Goal: Find specific page/section: Find specific page/section

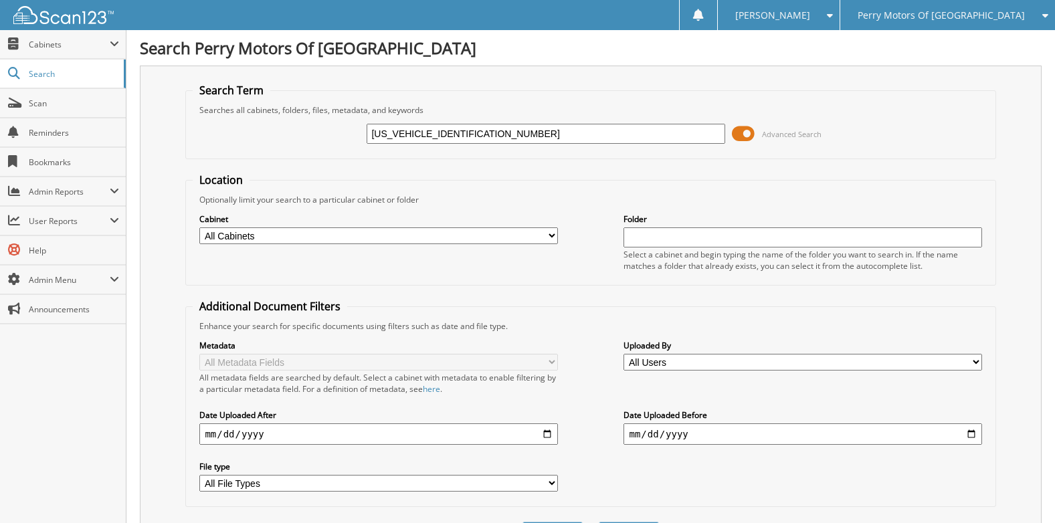
type input "[US_VEHICLE_IDENTIFICATION_NUMBER]"
click at [992, 17] on span "Perry Motors Of [GEOGRAPHIC_DATA]" at bounding box center [941, 15] width 167 height 8
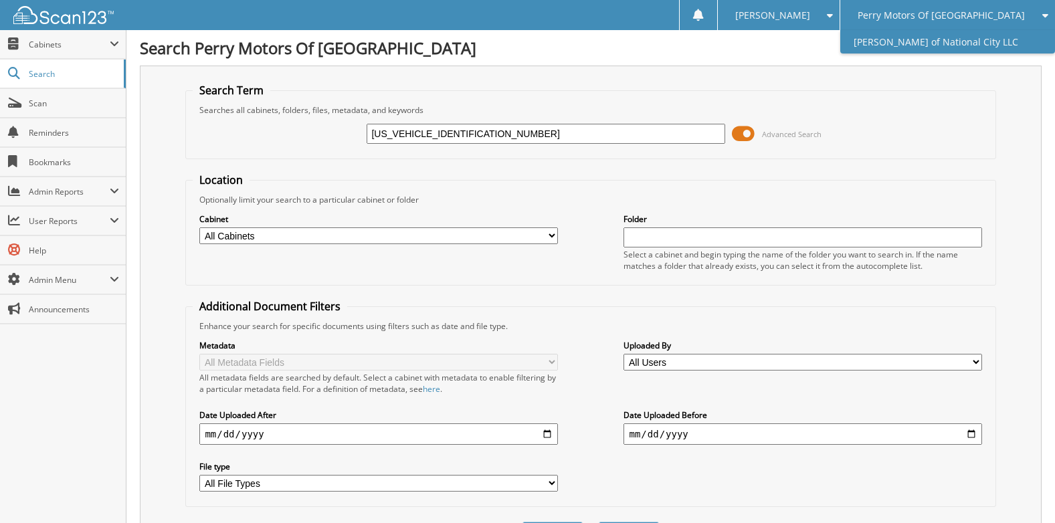
click at [974, 44] on link "[PERSON_NAME] of National City LLC" at bounding box center [948, 41] width 215 height 23
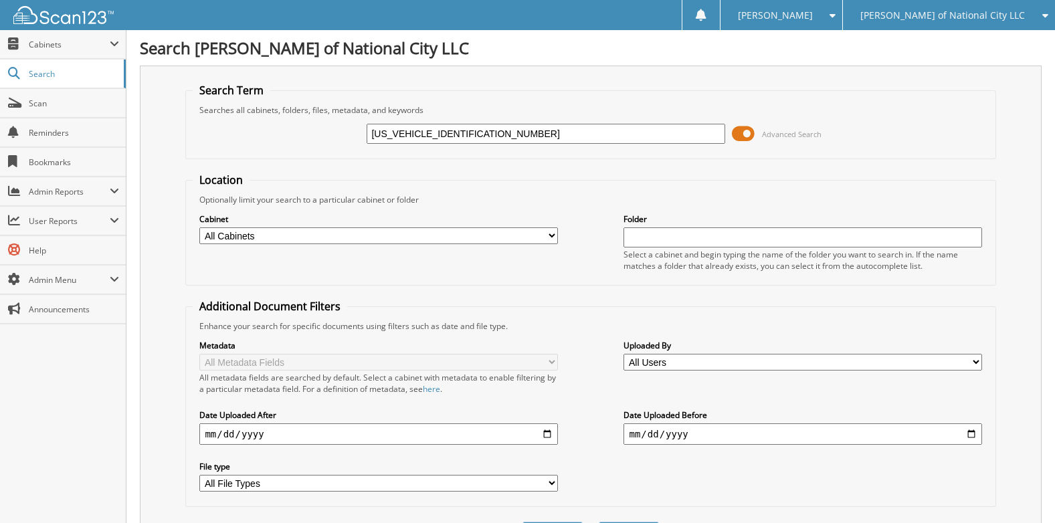
type input "[US_VEHICLE_IDENTIFICATION_NUMBER]"
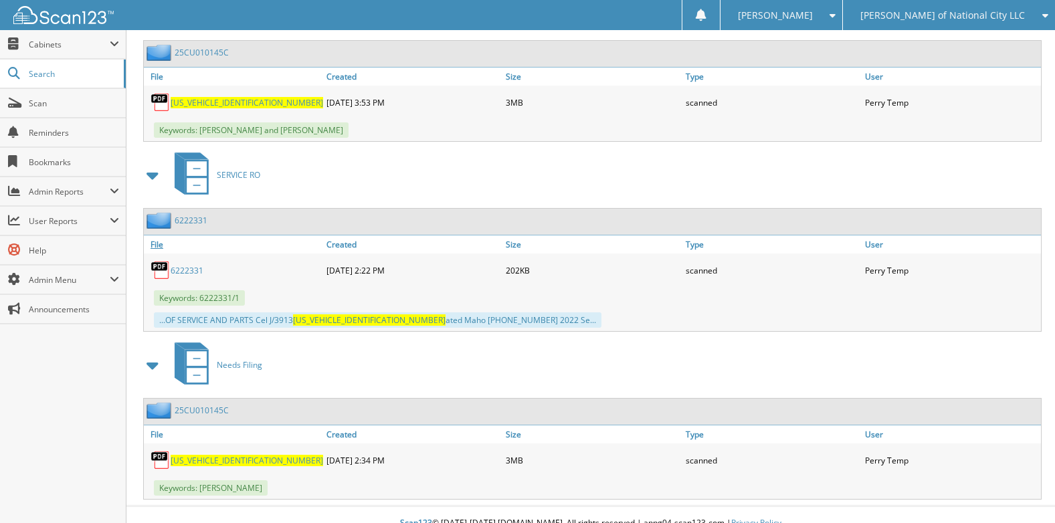
scroll to position [657, 0]
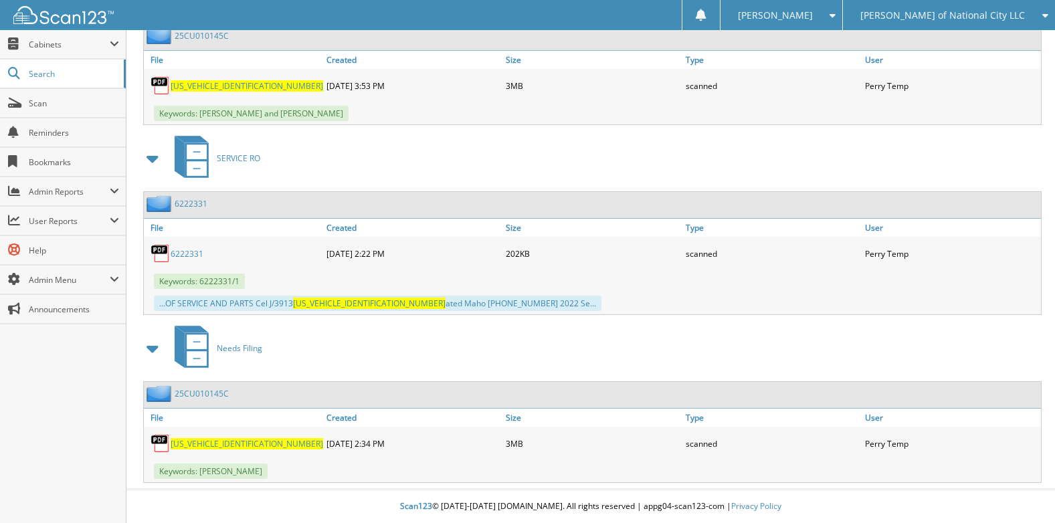
click at [936, 19] on span "[PERSON_NAME] of National City LLC" at bounding box center [943, 15] width 165 height 8
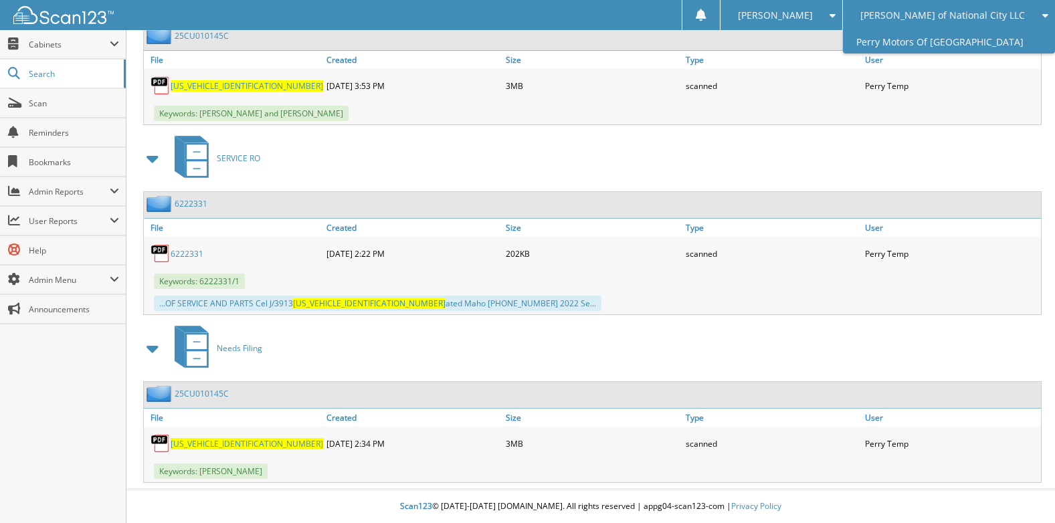
click at [936, 41] on link "Perry Motors Of [GEOGRAPHIC_DATA]" at bounding box center [949, 41] width 212 height 23
